Goal: Entertainment & Leisure: Consume media (video, audio)

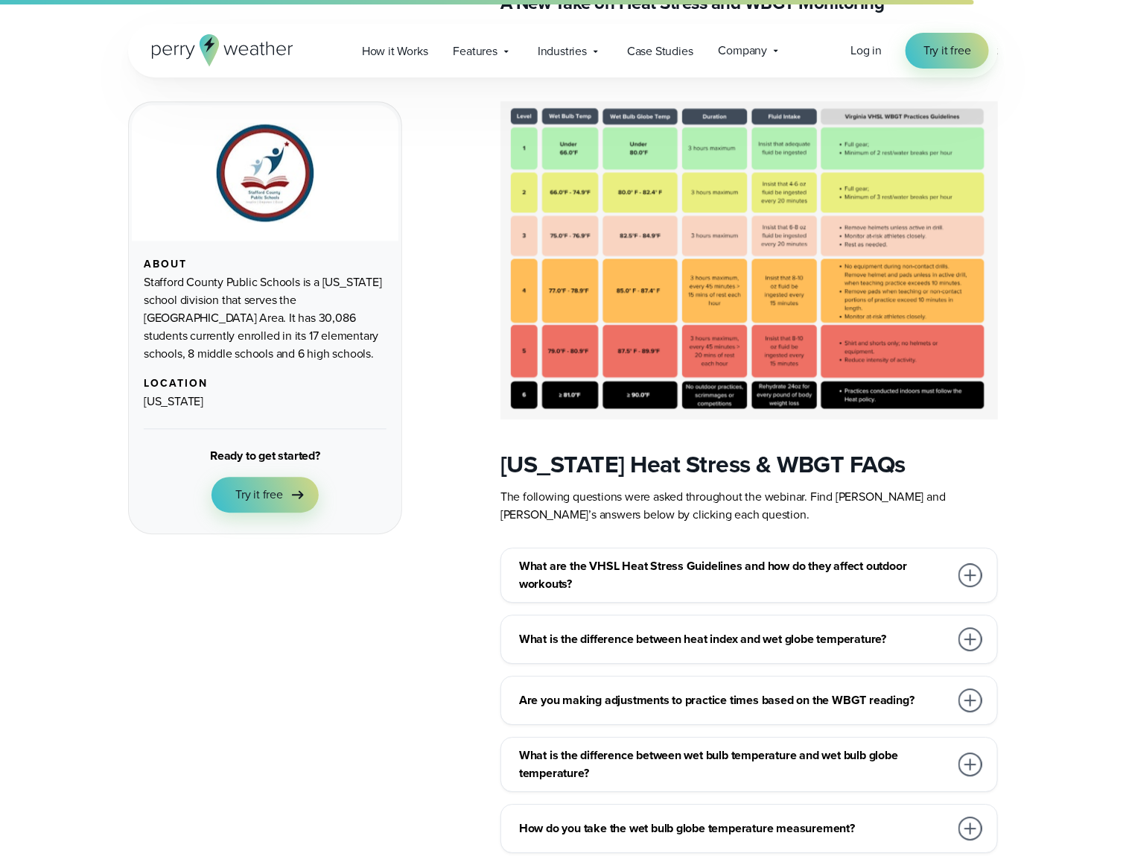
scroll to position [1164, 0]
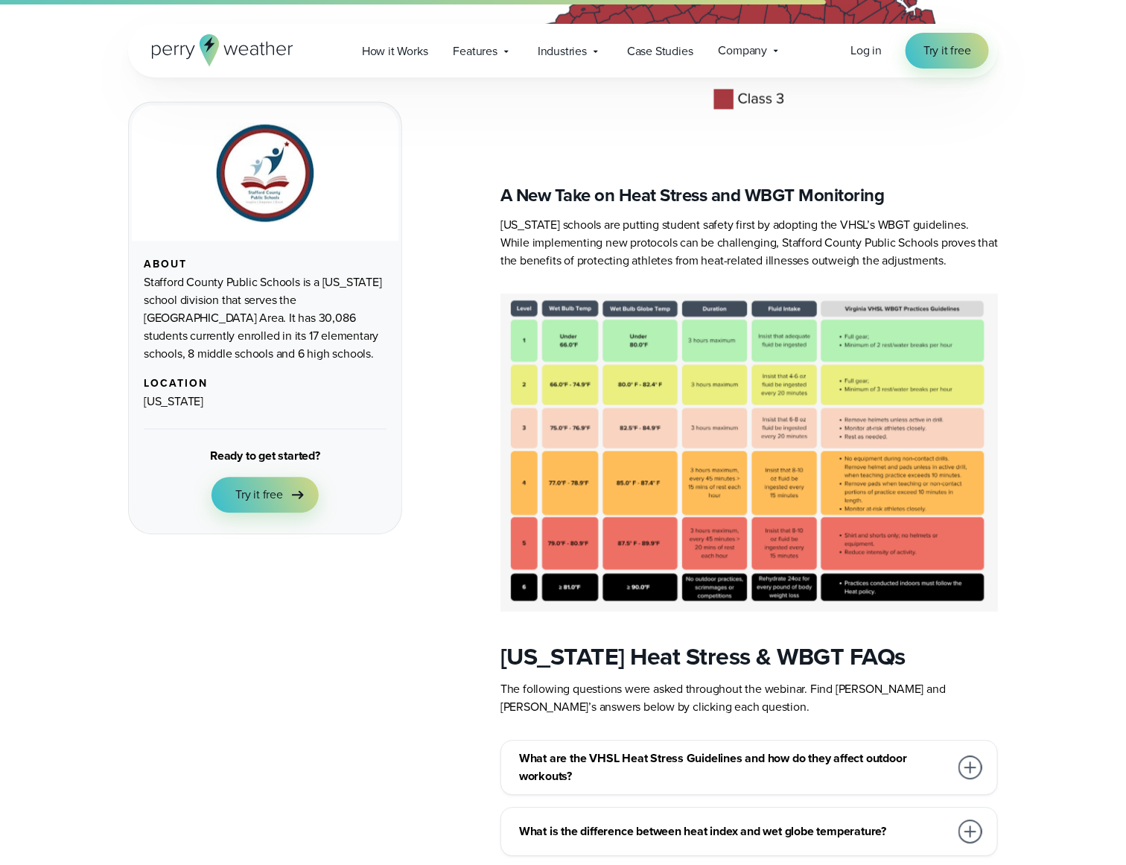
click at [629, 453] on img at bounding box center [750, 453] width 498 height 318
click at [1009, 366] on div "About Stafford County Public Schools is a Virginia school division that serves …" at bounding box center [563, 806] width 1073 height 2905
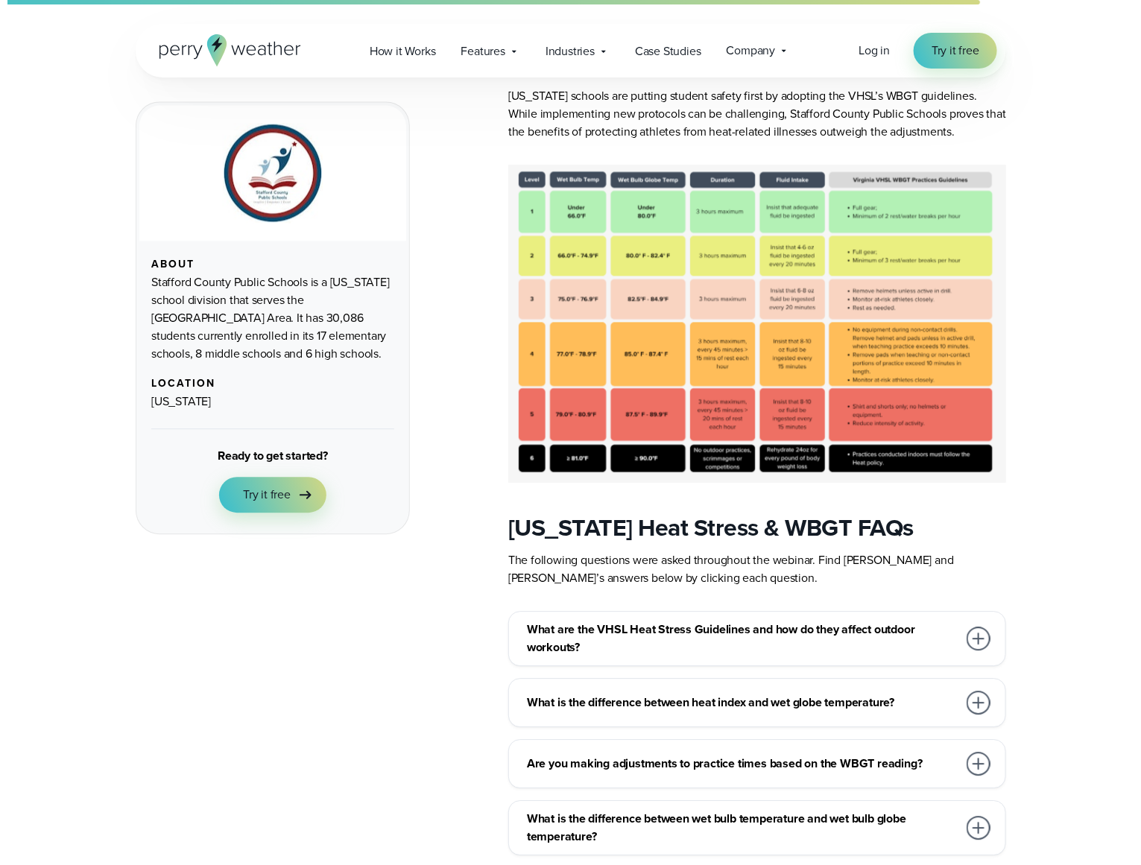
scroll to position [0, 0]
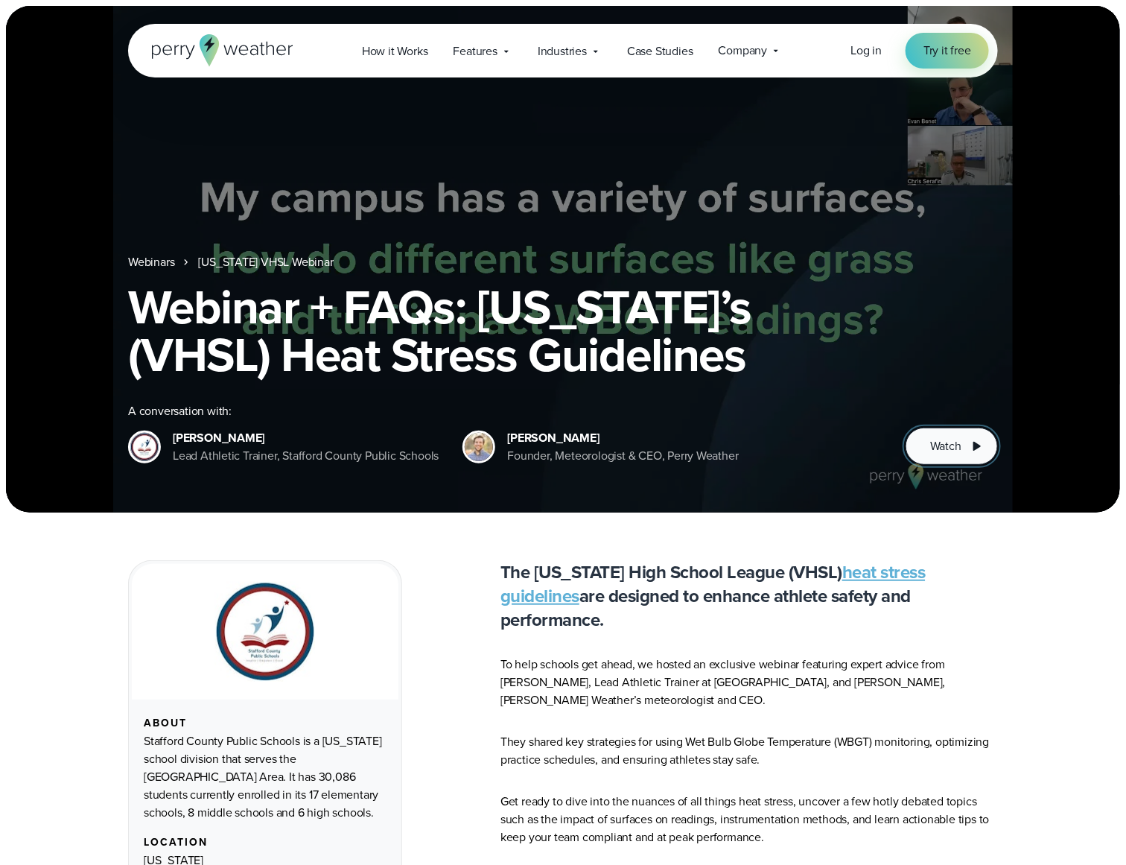
click at [932, 447] on span "Watch" at bounding box center [945, 446] width 31 height 18
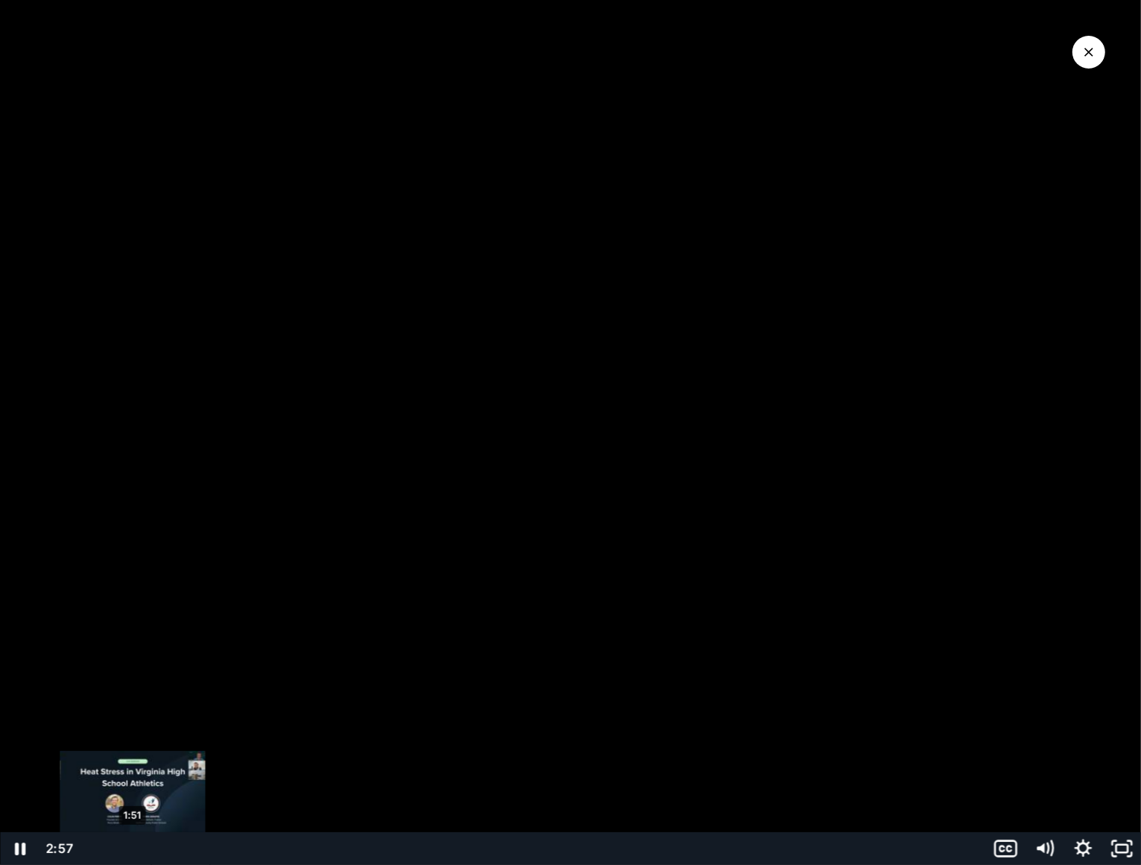
click at [133, 853] on div "1:51" at bounding box center [533, 848] width 885 height 33
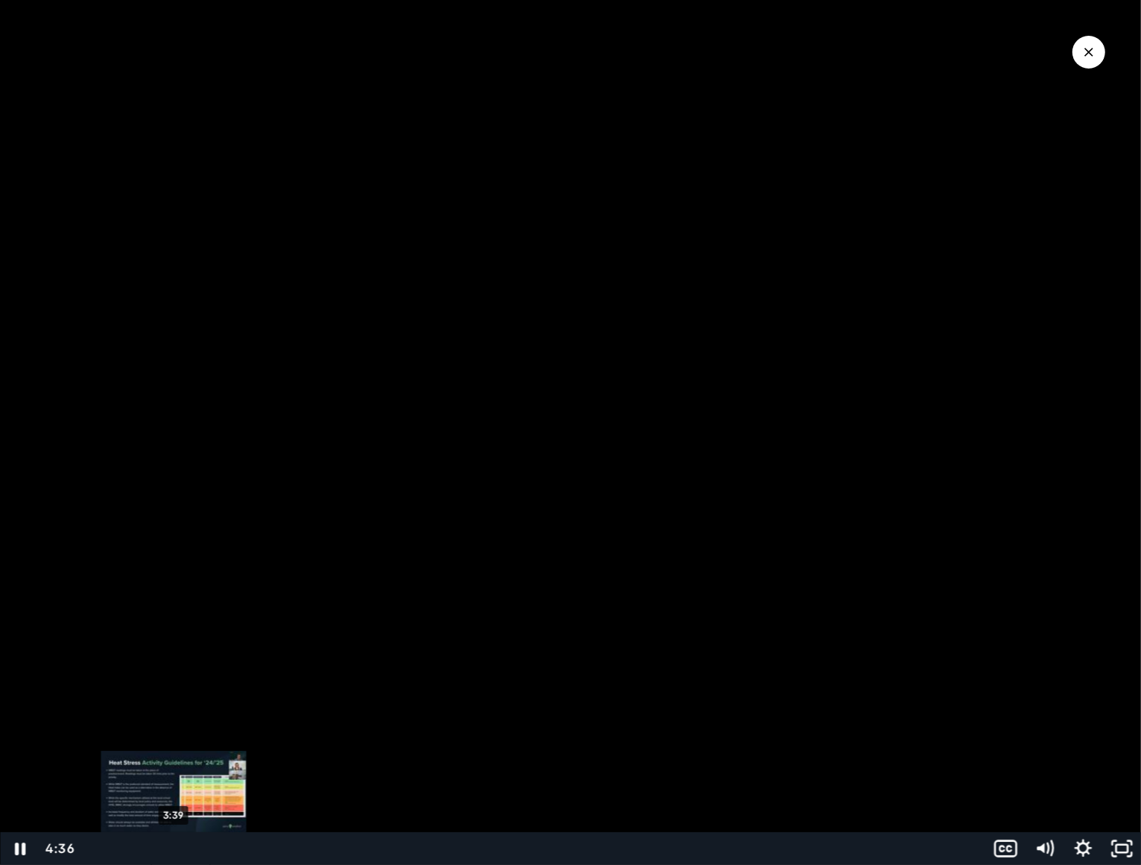
click at [174, 849] on div "3:39" at bounding box center [533, 848] width 885 height 33
click at [183, 849] on div "4:02" at bounding box center [533, 848] width 885 height 33
click at [189, 849] on div "4:16" at bounding box center [533, 848] width 885 height 33
click at [207, 844] on div "5:07" at bounding box center [533, 848] width 885 height 33
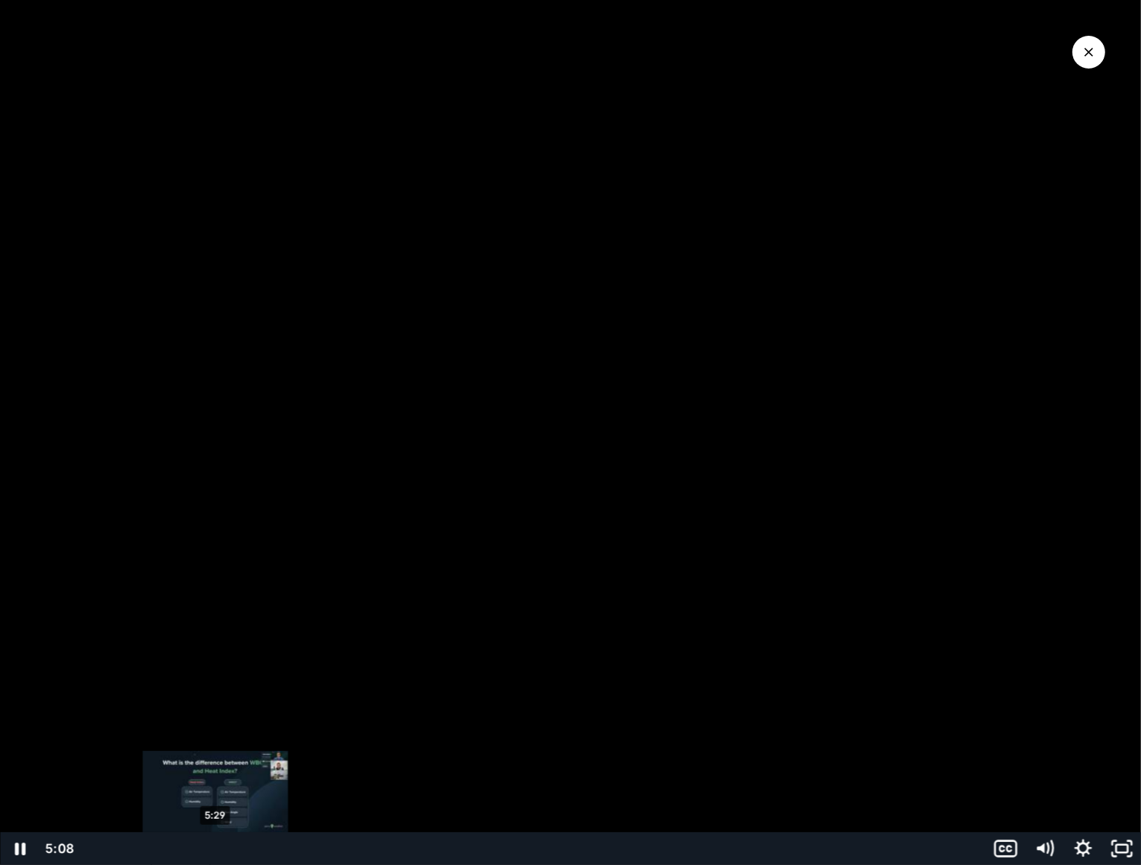
click at [215, 844] on div "5:29" at bounding box center [533, 848] width 885 height 33
click at [425, 428] on div at bounding box center [570, 432] width 1141 height 865
